Goal: Transaction & Acquisition: Purchase product/service

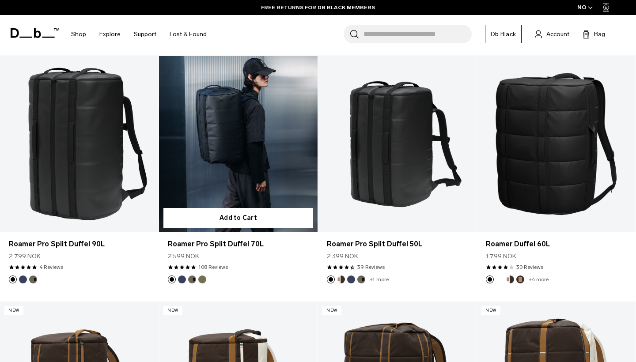
scroll to position [168, 0]
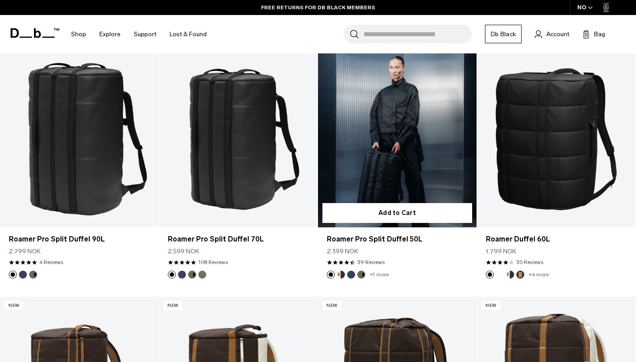
click at [379, 253] on div "2.399 NOK" at bounding box center [397, 251] width 141 height 9
click at [386, 240] on link "Roamer Pro Split Duffel 50L" at bounding box center [397, 239] width 141 height 11
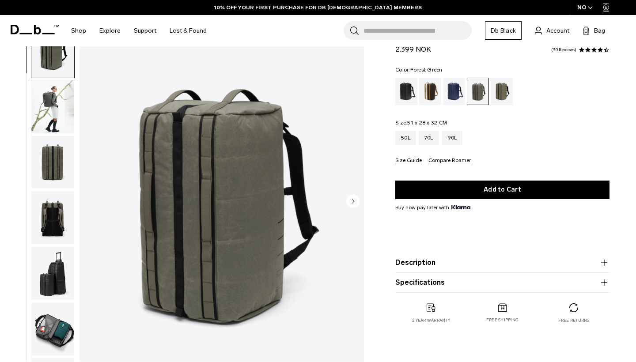
scroll to position [41, 0]
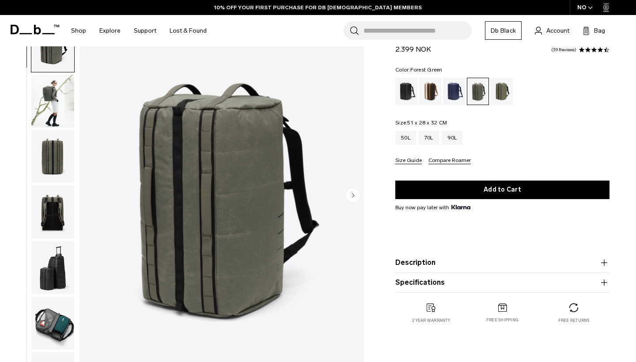
click at [57, 168] on img "button" at bounding box center [52, 156] width 43 height 53
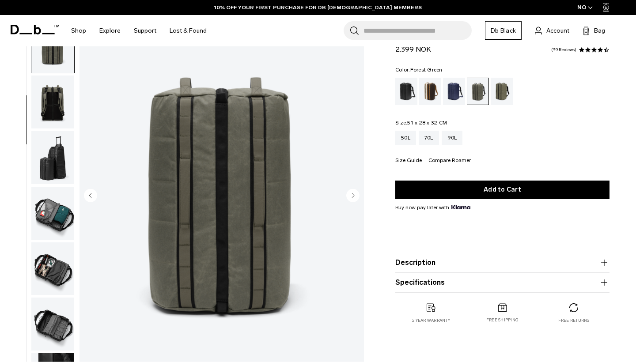
scroll to position [113, 0]
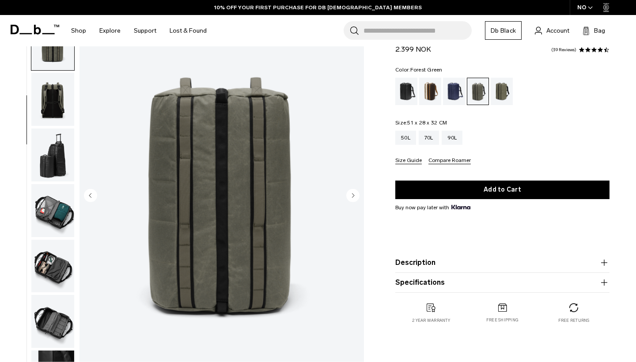
click at [68, 221] on img "button" at bounding box center [52, 210] width 43 height 53
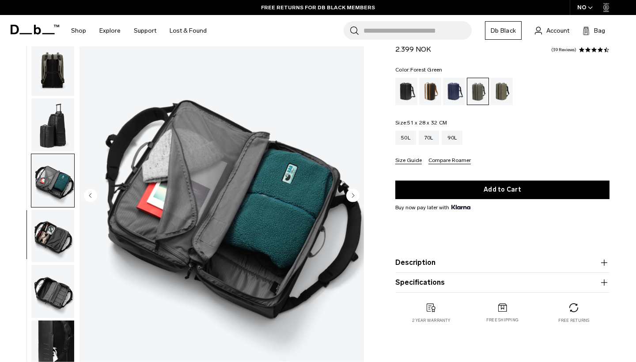
click at [50, 234] on img "button" at bounding box center [52, 236] width 43 height 53
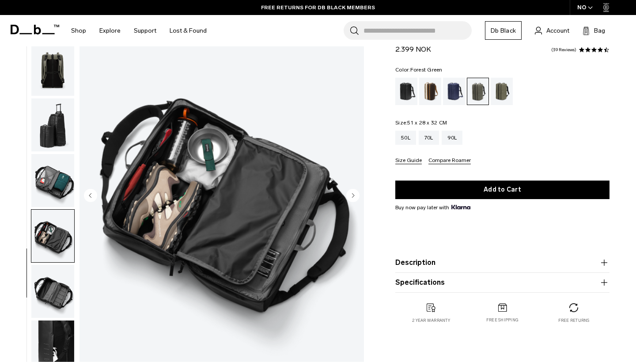
click at [55, 287] on img "button" at bounding box center [52, 291] width 43 height 53
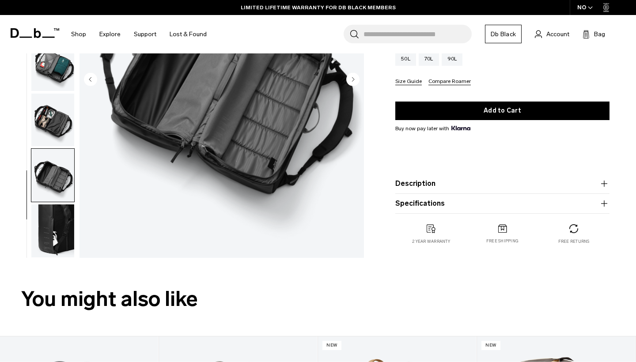
scroll to position [163, 0]
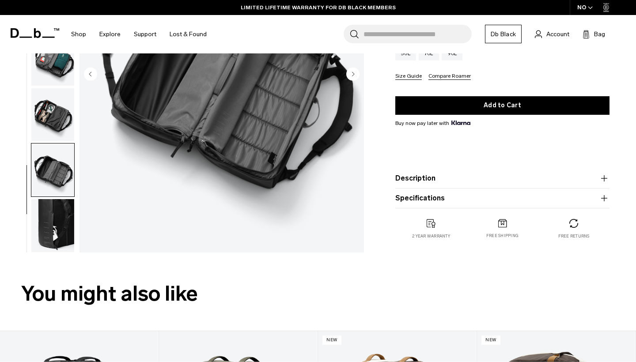
click at [63, 221] on img "button" at bounding box center [52, 225] width 43 height 53
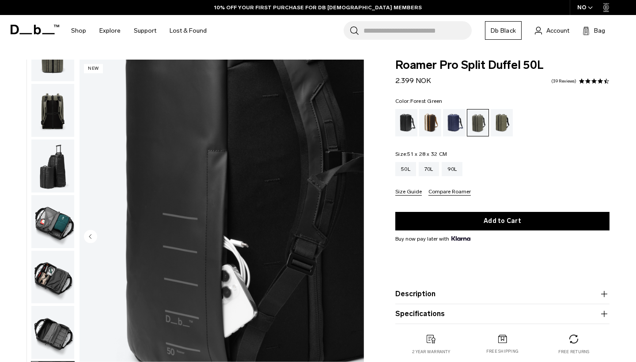
scroll to position [0, 0]
click at [426, 120] on div "Cappuccino" at bounding box center [430, 122] width 23 height 27
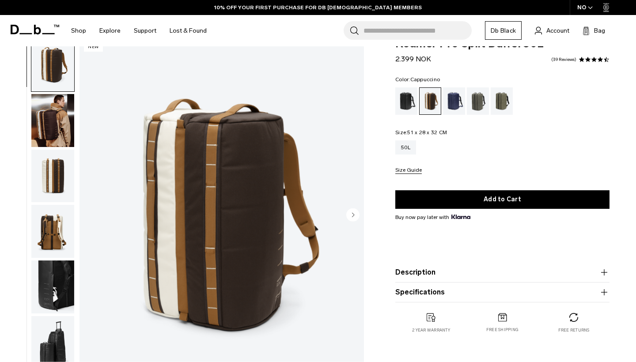
click at [47, 180] on img "button" at bounding box center [52, 176] width 43 height 53
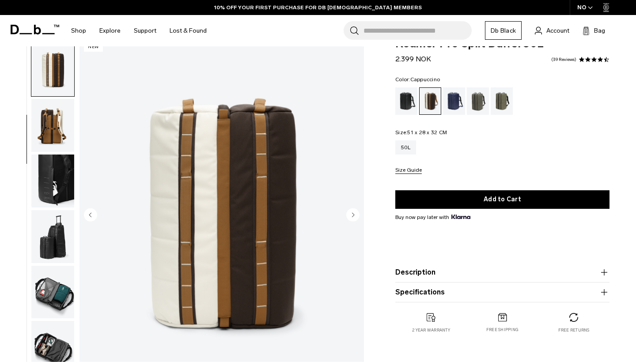
scroll to position [113, 0]
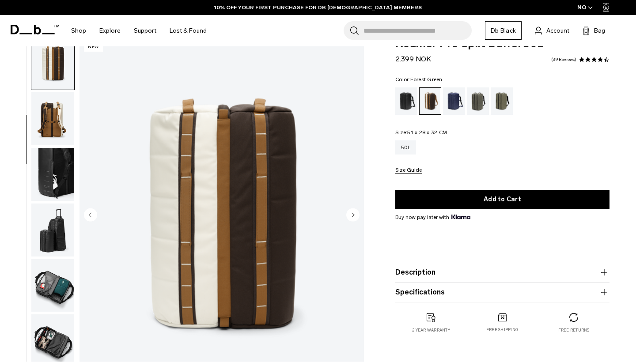
click at [472, 96] on div "Forest Green" at bounding box center [478, 100] width 23 height 27
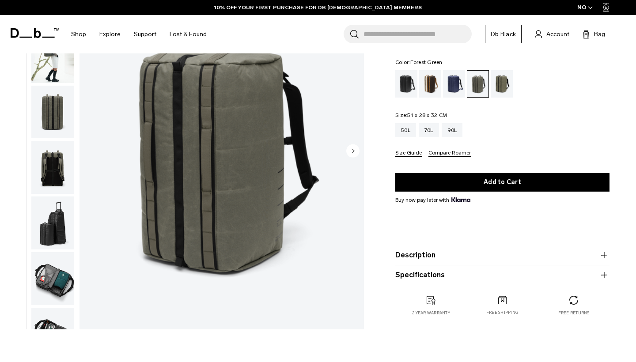
scroll to position [83, 0]
